Goal: Information Seeking & Learning: Learn about a topic

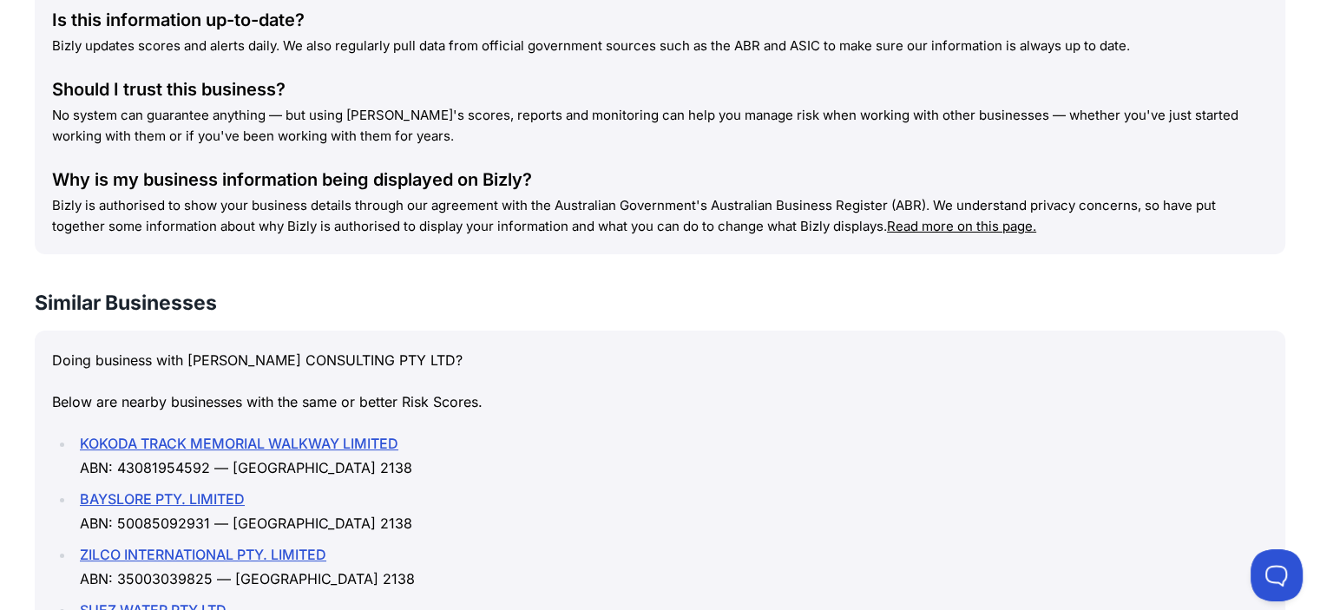
scroll to position [2343, 0]
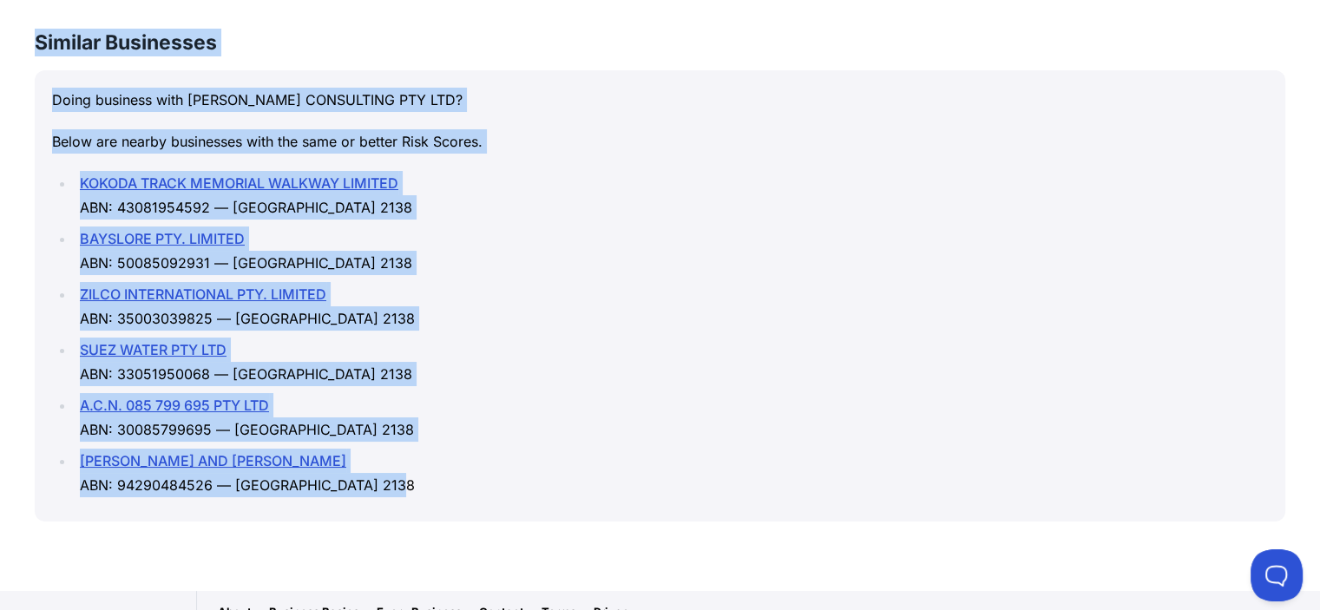
drag, startPoint x: 36, startPoint y: 206, endPoint x: 424, endPoint y: 314, distance: 402.0
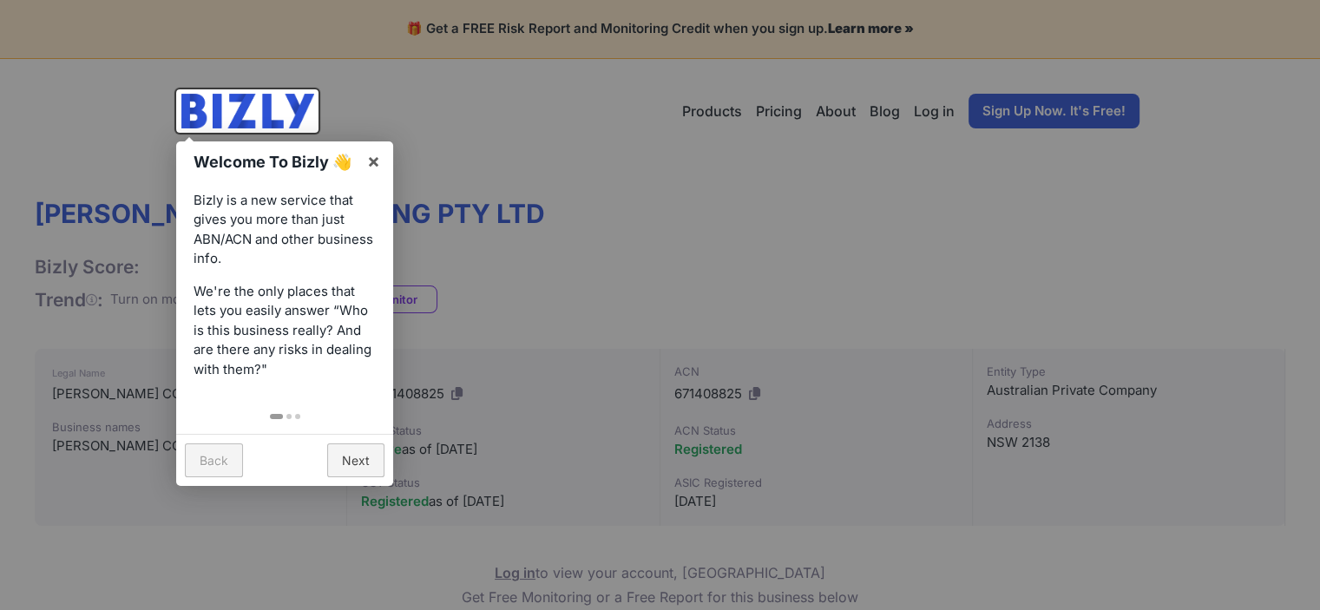
scroll to position [87, 0]
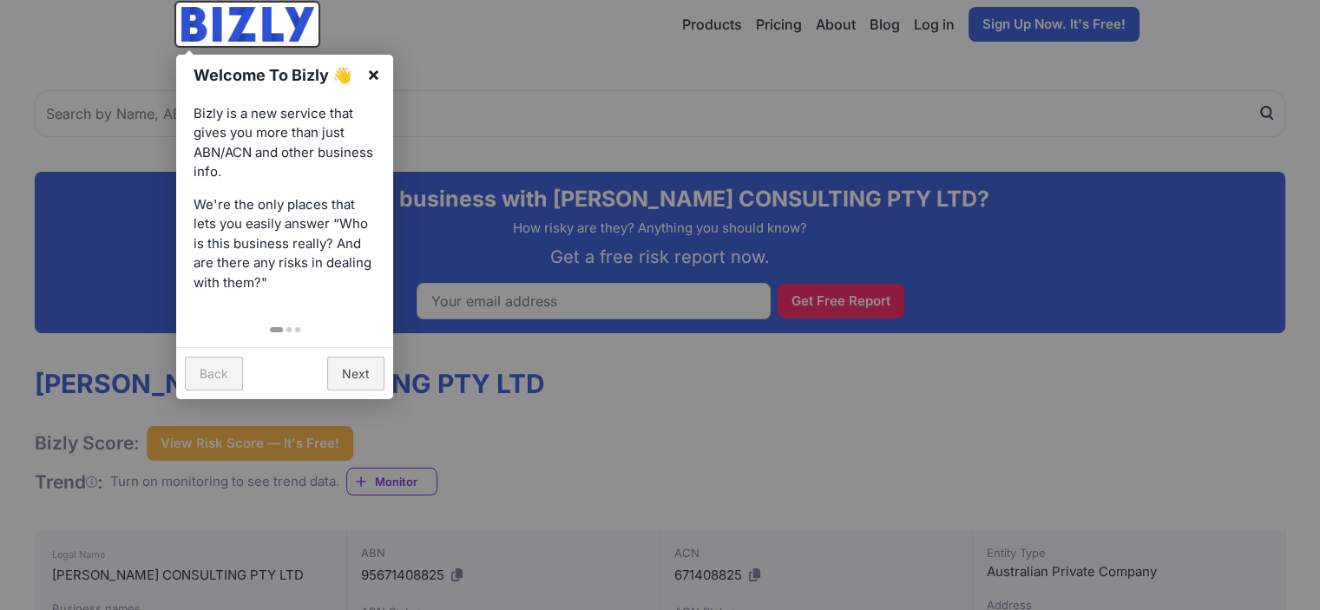
click at [367, 73] on link "×" at bounding box center [373, 74] width 39 height 39
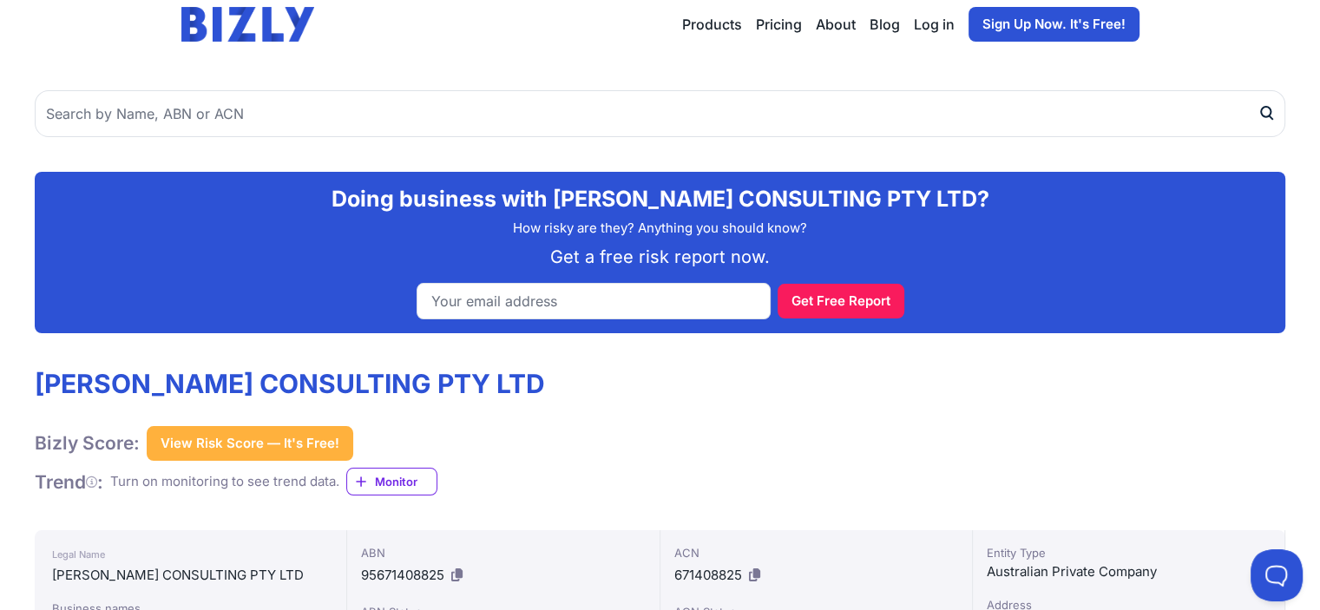
scroll to position [0, 0]
